Goal: Communication & Community: Share content

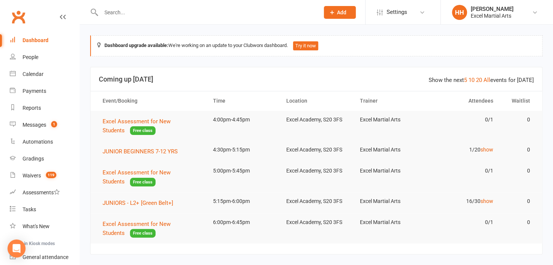
click at [120, 12] on input "text" at bounding box center [206, 12] width 215 height 11
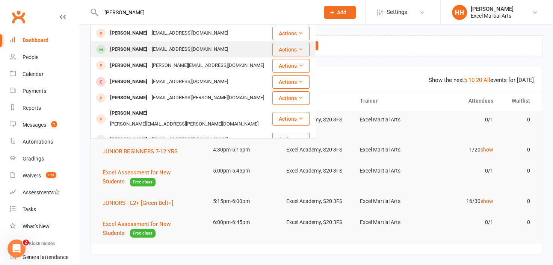
type input "[PERSON_NAME]"
click at [125, 51] on div "[PERSON_NAME]" at bounding box center [129, 49] width 42 height 11
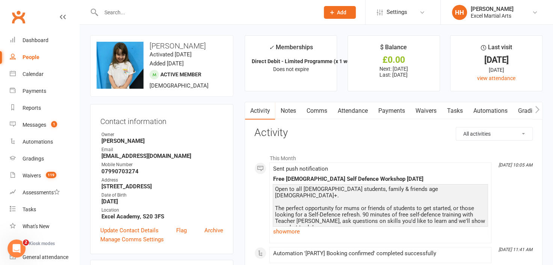
click at [315, 110] on link "Comms" at bounding box center [316, 110] width 31 height 17
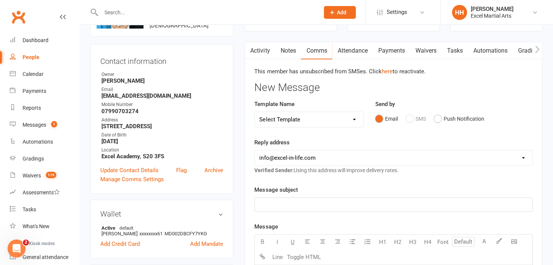
scroll to position [68, 0]
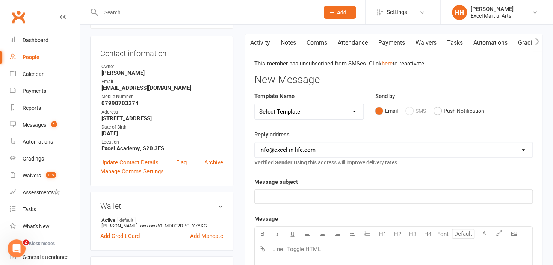
click at [409, 110] on div "Email SMS Push Notification" at bounding box center [454, 111] width 158 height 14
click at [355, 110] on select "Select Template [Email] 1 Day a week student Orange/Green Belts POST TESTING [E…" at bounding box center [309, 111] width 108 height 15
select select "47"
click at [255, 104] on select "Select Template [Email] 1 Day a week student Orange/Green Belts POST TESTING [E…" at bounding box center [309, 111] width 108 height 15
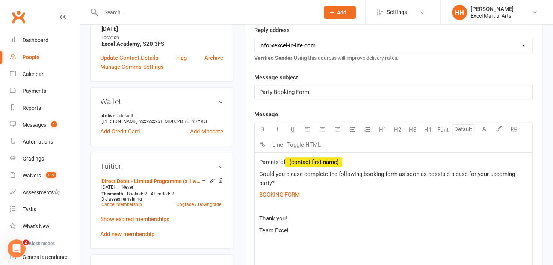
scroll to position [170, 0]
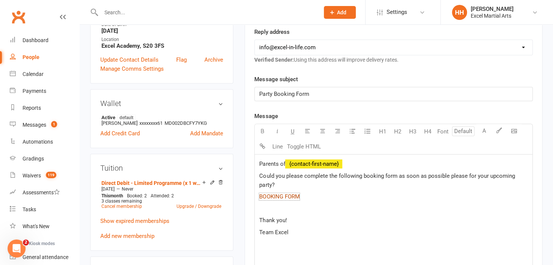
click at [289, 194] on span "BOOKING FORM" at bounding box center [279, 196] width 40 height 7
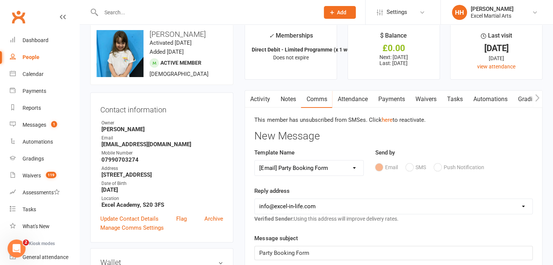
scroll to position [0, 0]
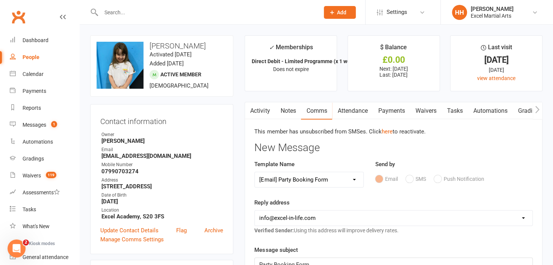
click at [262, 111] on link "Activity" at bounding box center [260, 110] width 30 height 17
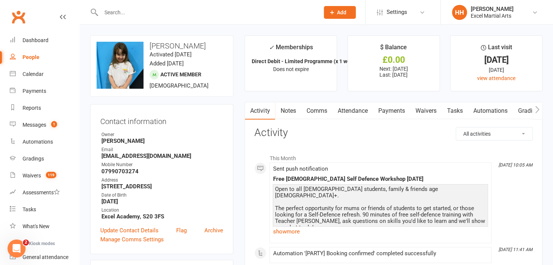
click at [316, 110] on link "Comms" at bounding box center [316, 110] width 31 height 17
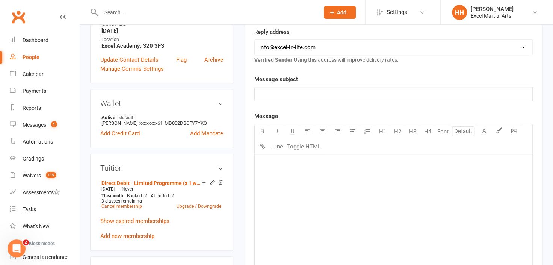
scroll to position [136, 0]
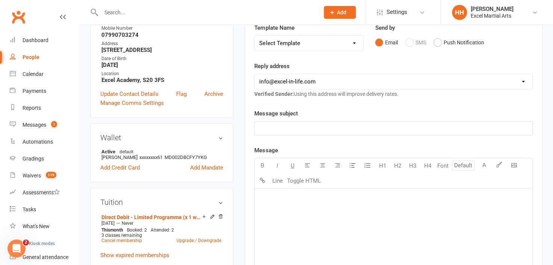
click at [299, 130] on p "﻿" at bounding box center [393, 128] width 268 height 9
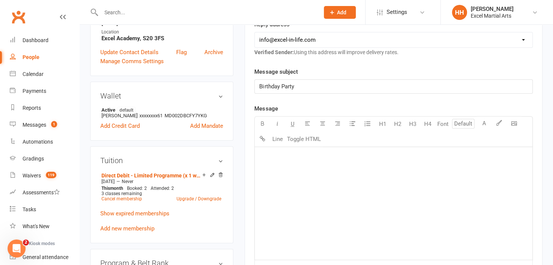
scroll to position [205, 0]
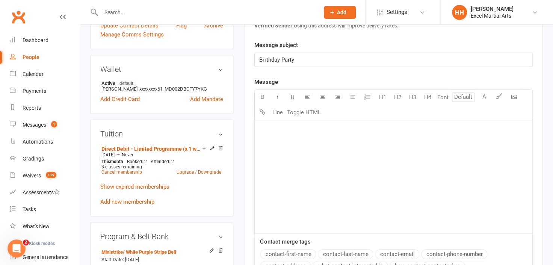
click at [275, 133] on div "﻿" at bounding box center [393, 176] width 277 height 113
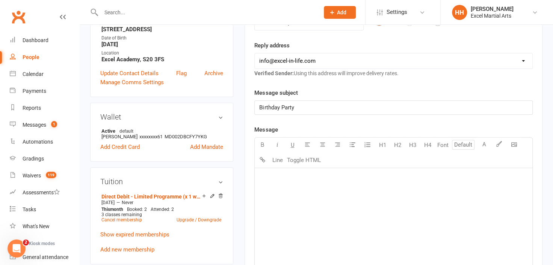
scroll to position [170, 0]
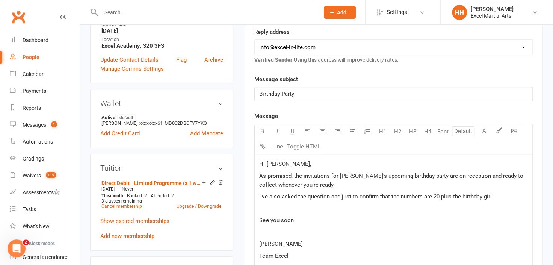
click at [262, 229] on p "﻿" at bounding box center [393, 231] width 268 height 9
click at [275, 240] on span "Team Excel" at bounding box center [273, 243] width 29 height 7
click at [278, 234] on p "[PERSON_NAME]" at bounding box center [393, 231] width 268 height 9
click at [257, 236] on div "Hi [PERSON_NAME], As promised, the invitations for [PERSON_NAME]'s upcoming bir…" at bounding box center [393, 210] width 277 height 113
click at [278, 232] on p "[PERSON_NAME]" at bounding box center [393, 231] width 268 height 9
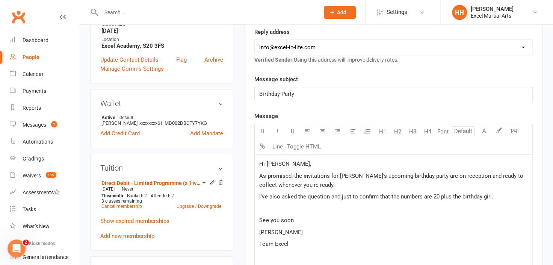
click at [260, 236] on div "Hi [PERSON_NAME], As promised, the invitations for [PERSON_NAME]'s upcoming bir…" at bounding box center [393, 210] width 277 height 113
click at [497, 174] on span "As promised, the invitations for [PERSON_NAME]'s upcoming birthday party are on…" at bounding box center [391, 180] width 265 height 16
click at [512, 173] on span "As promised, the invitations for [PERSON_NAME]'s upcoming birthday party are on…" at bounding box center [389, 180] width 261 height 16
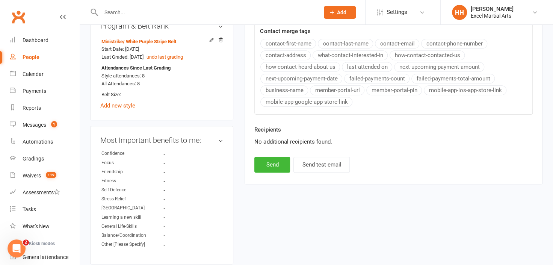
scroll to position [512, 0]
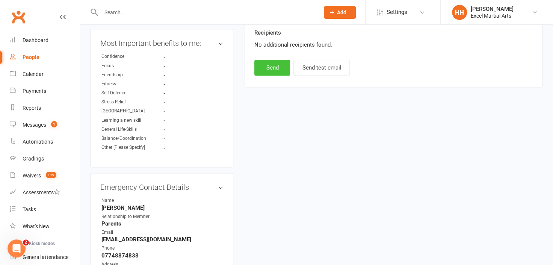
click at [263, 61] on button "Send" at bounding box center [272, 68] width 36 height 16
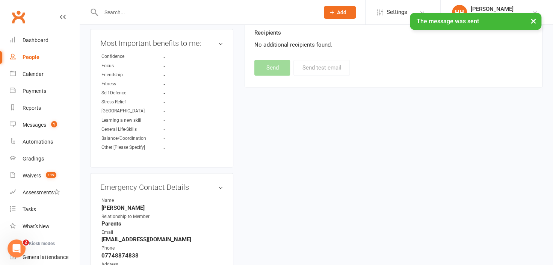
click at [532, 20] on button "×" at bounding box center [533, 21] width 14 height 16
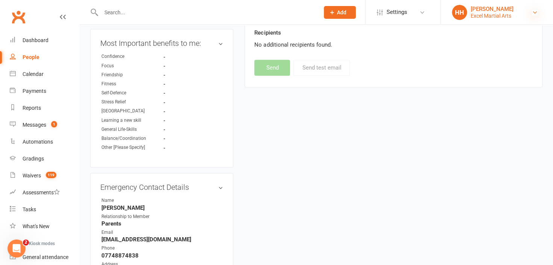
click at [534, 12] on icon at bounding box center [535, 12] width 6 height 6
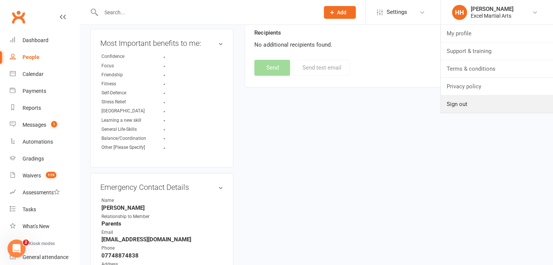
click at [465, 104] on link "Sign out" at bounding box center [496, 103] width 112 height 17
